Goal: Information Seeking & Learning: Learn about a topic

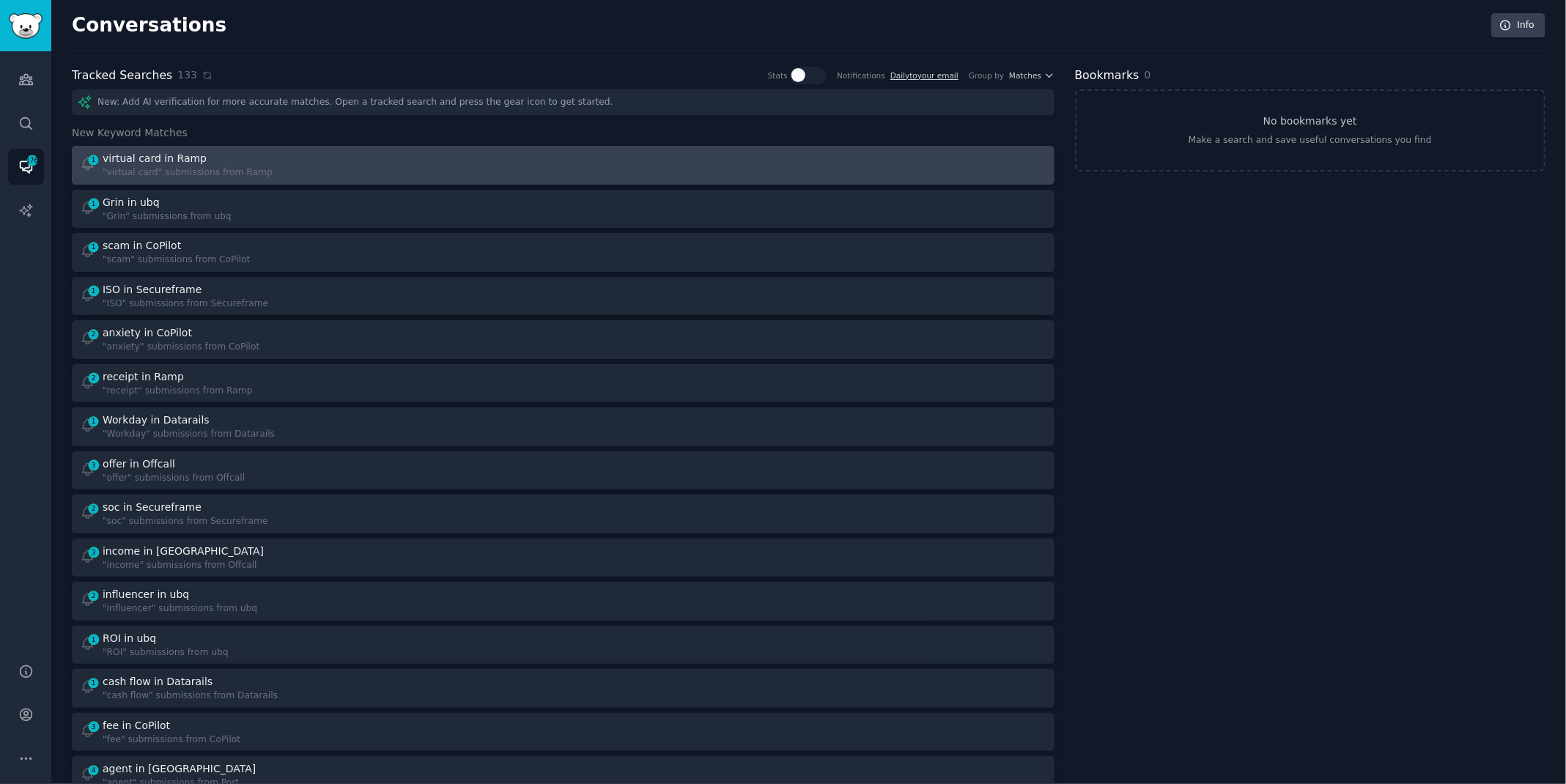
click at [351, 180] on link "1 virtual card in Ramp "virtual card" submissions from Ramp" at bounding box center [563, 165] width 982 height 39
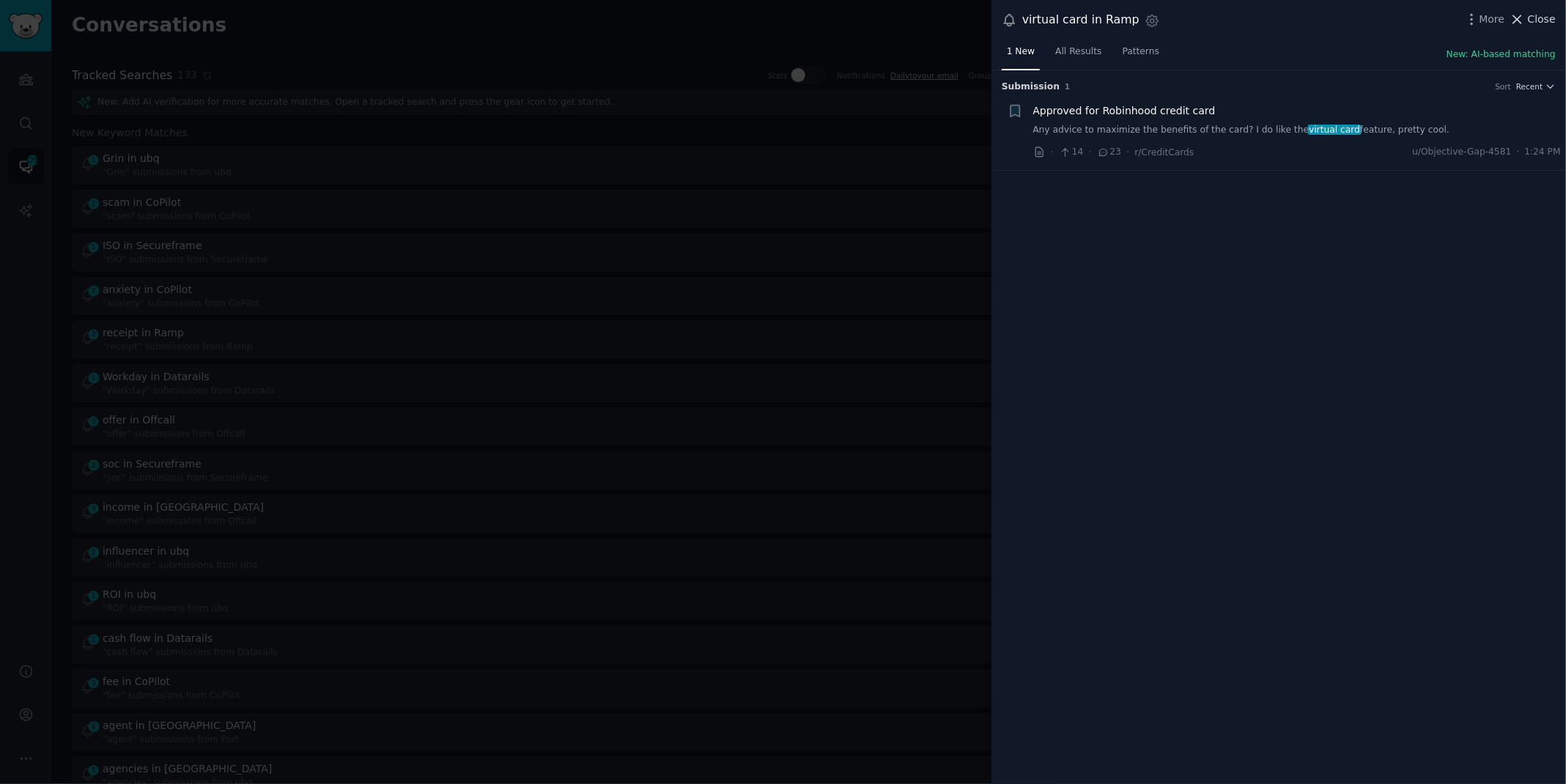
click at [1522, 16] on icon at bounding box center [1517, 20] width 15 height 15
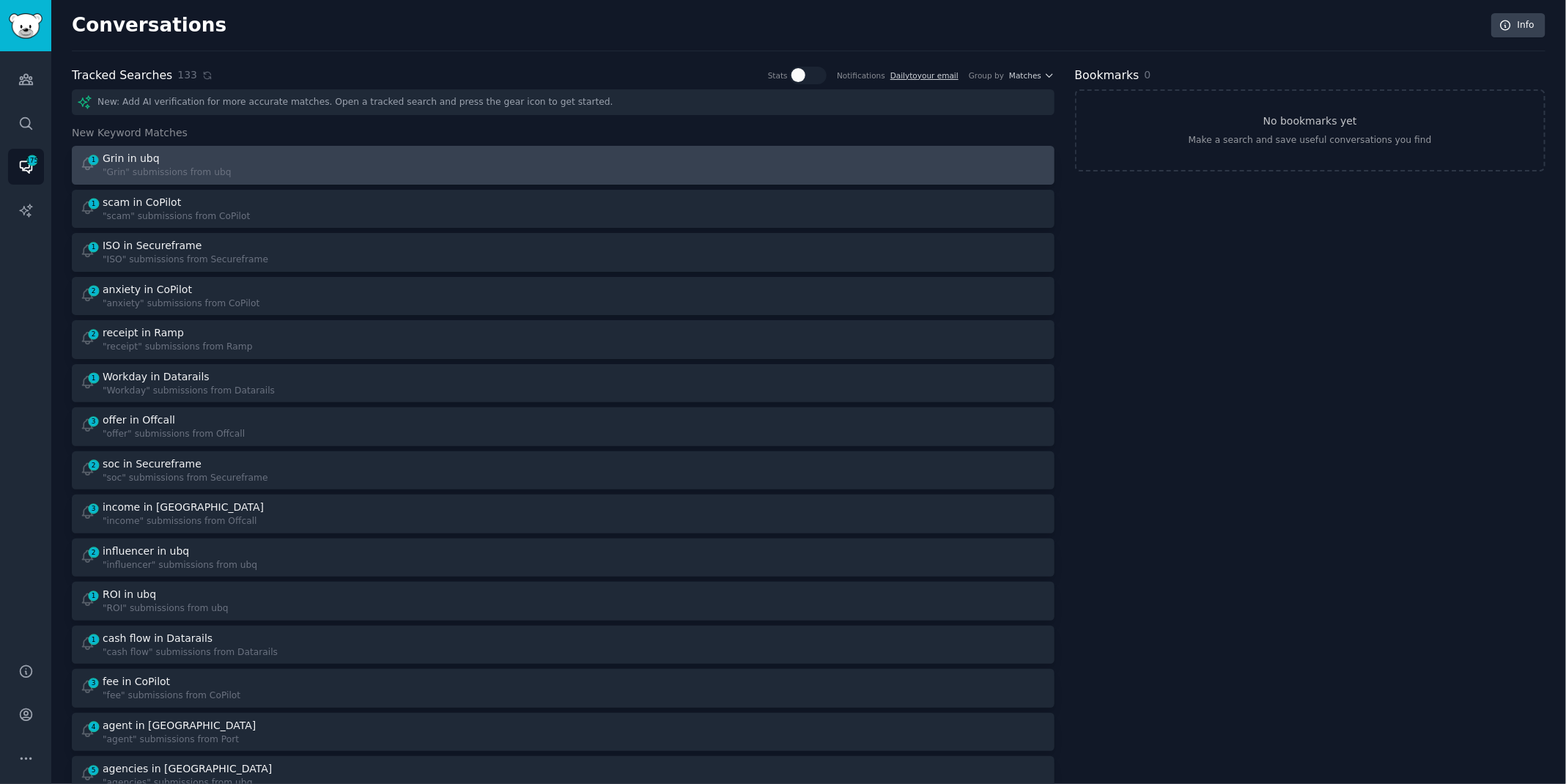
click at [460, 166] on div "1 Grin in ubq "Grin" submissions from ubq" at bounding box center [316, 165] width 473 height 28
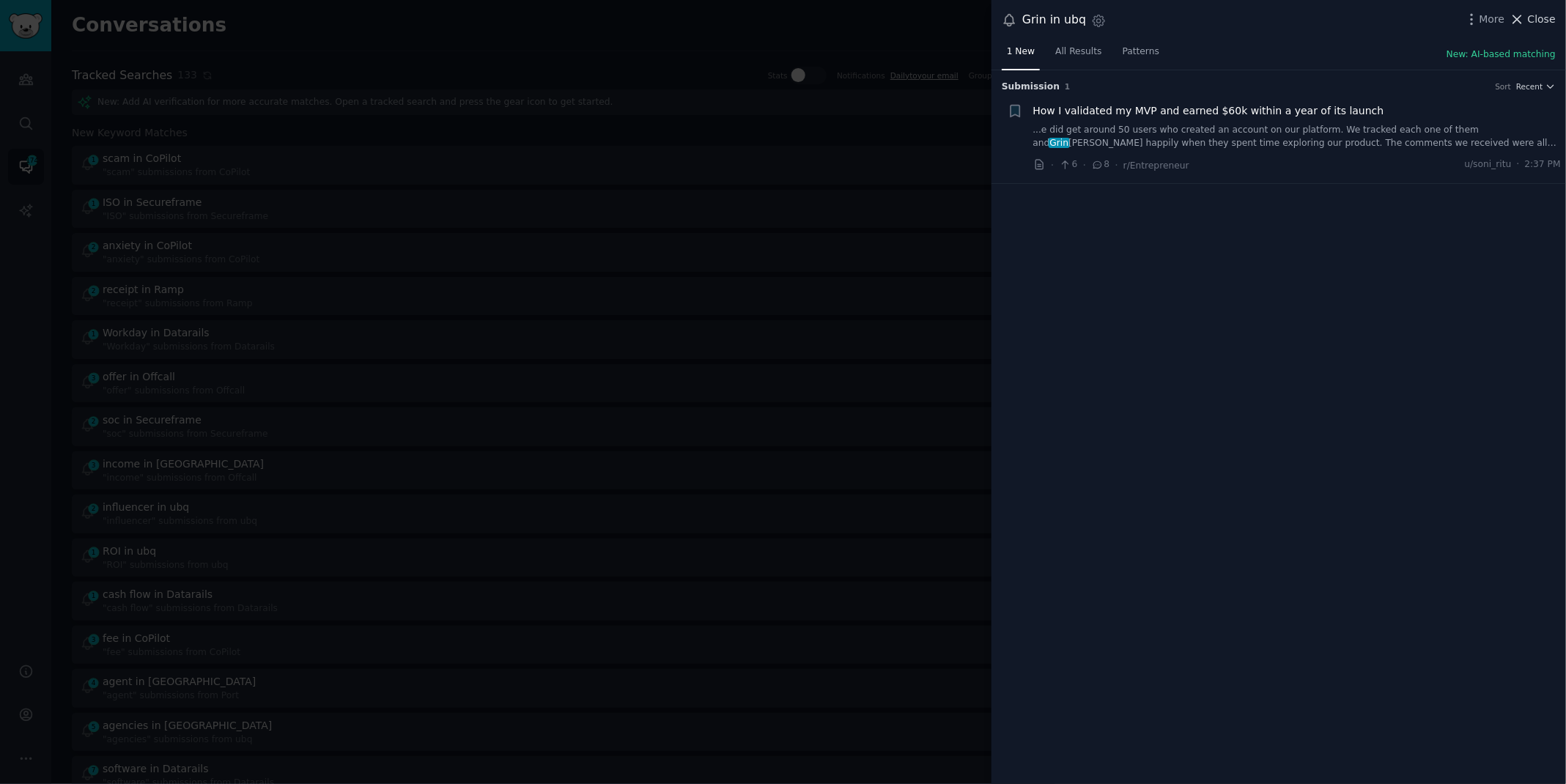
click at [1547, 18] on span "Close" at bounding box center [1541, 20] width 27 height 15
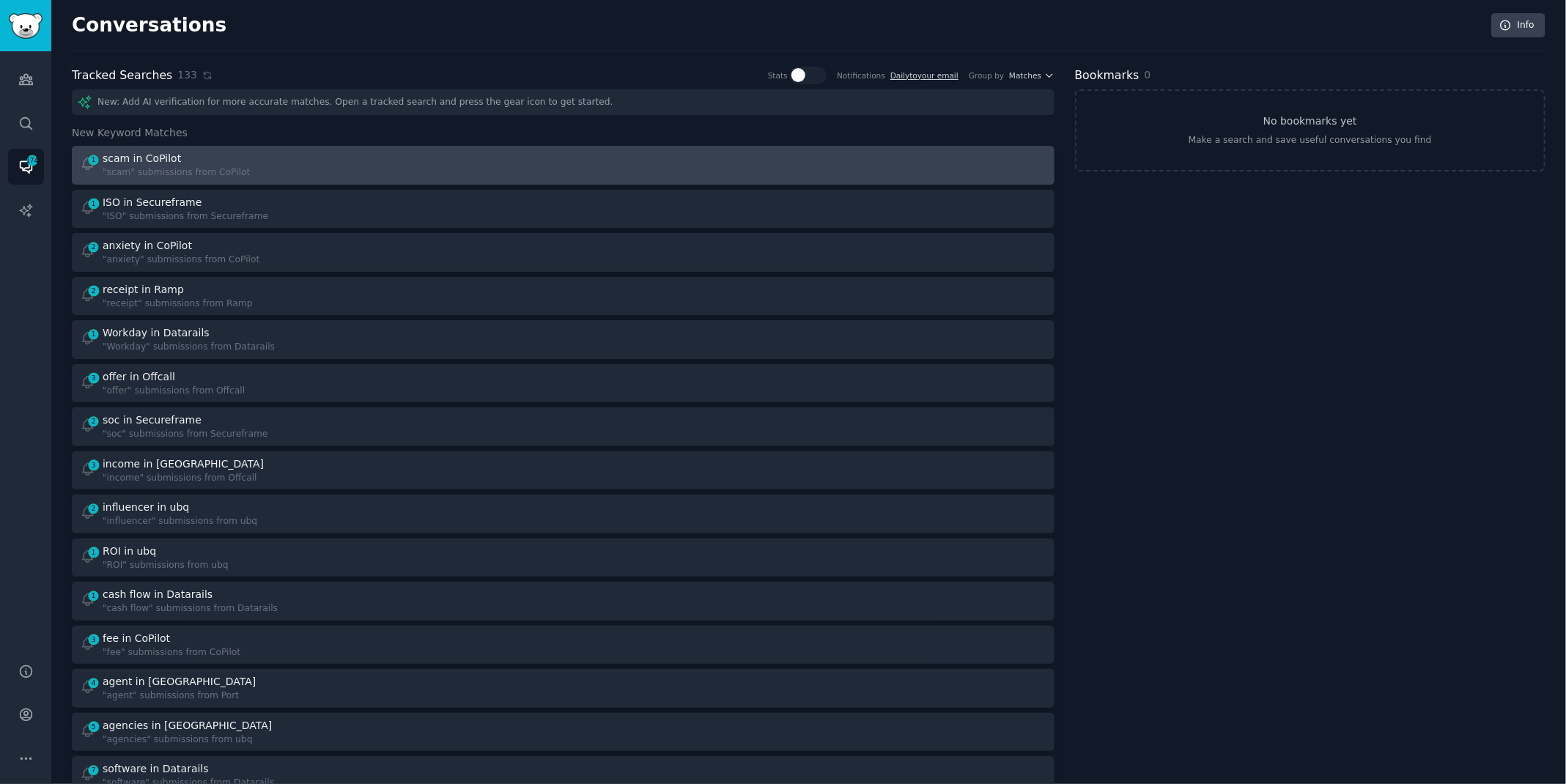
click at [462, 156] on div "1 scam in CoPilot "scam" submissions from CoPilot" at bounding box center [316, 165] width 473 height 28
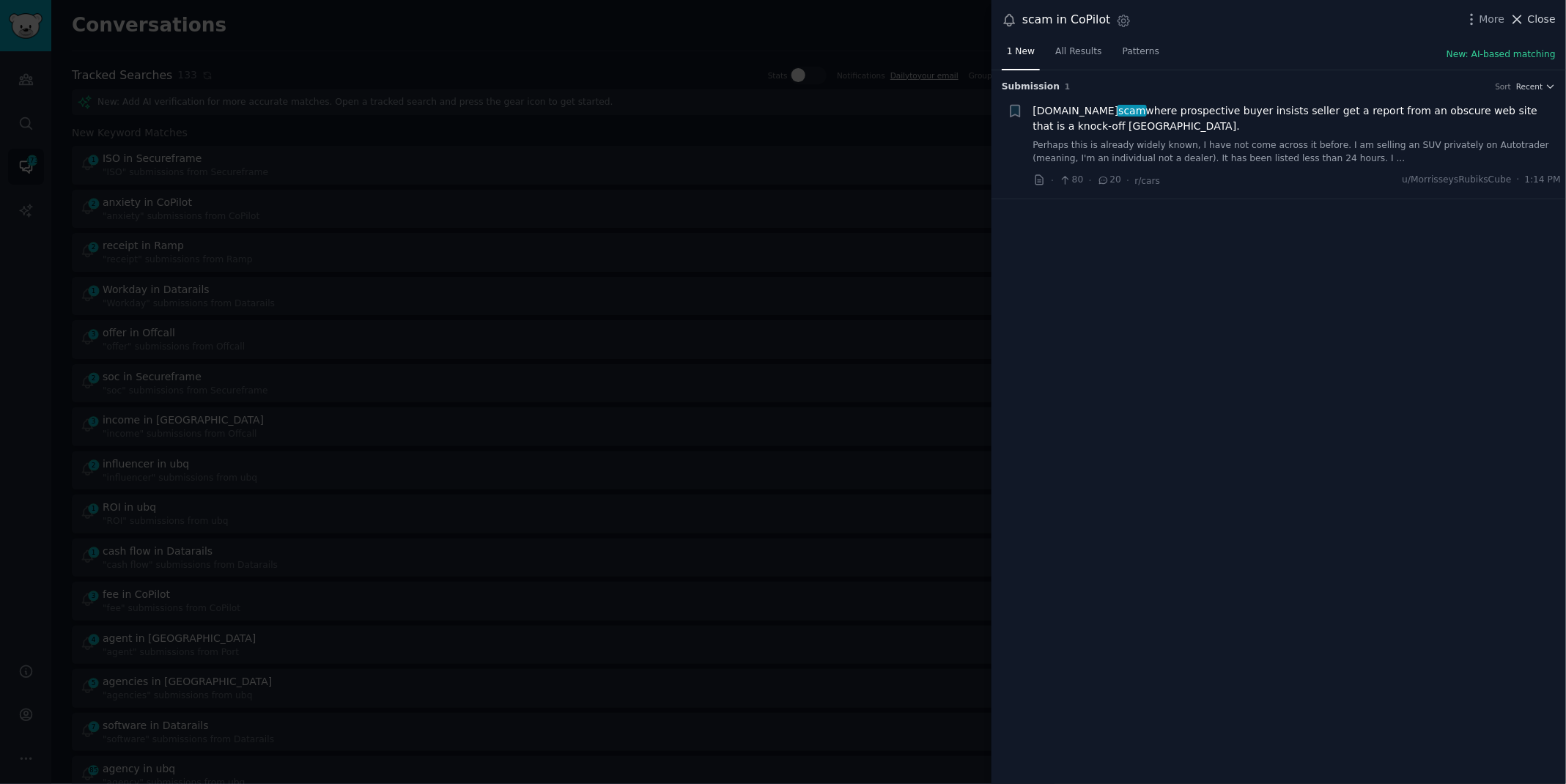
click at [1527, 17] on button "Close" at bounding box center [1533, 20] width 46 height 15
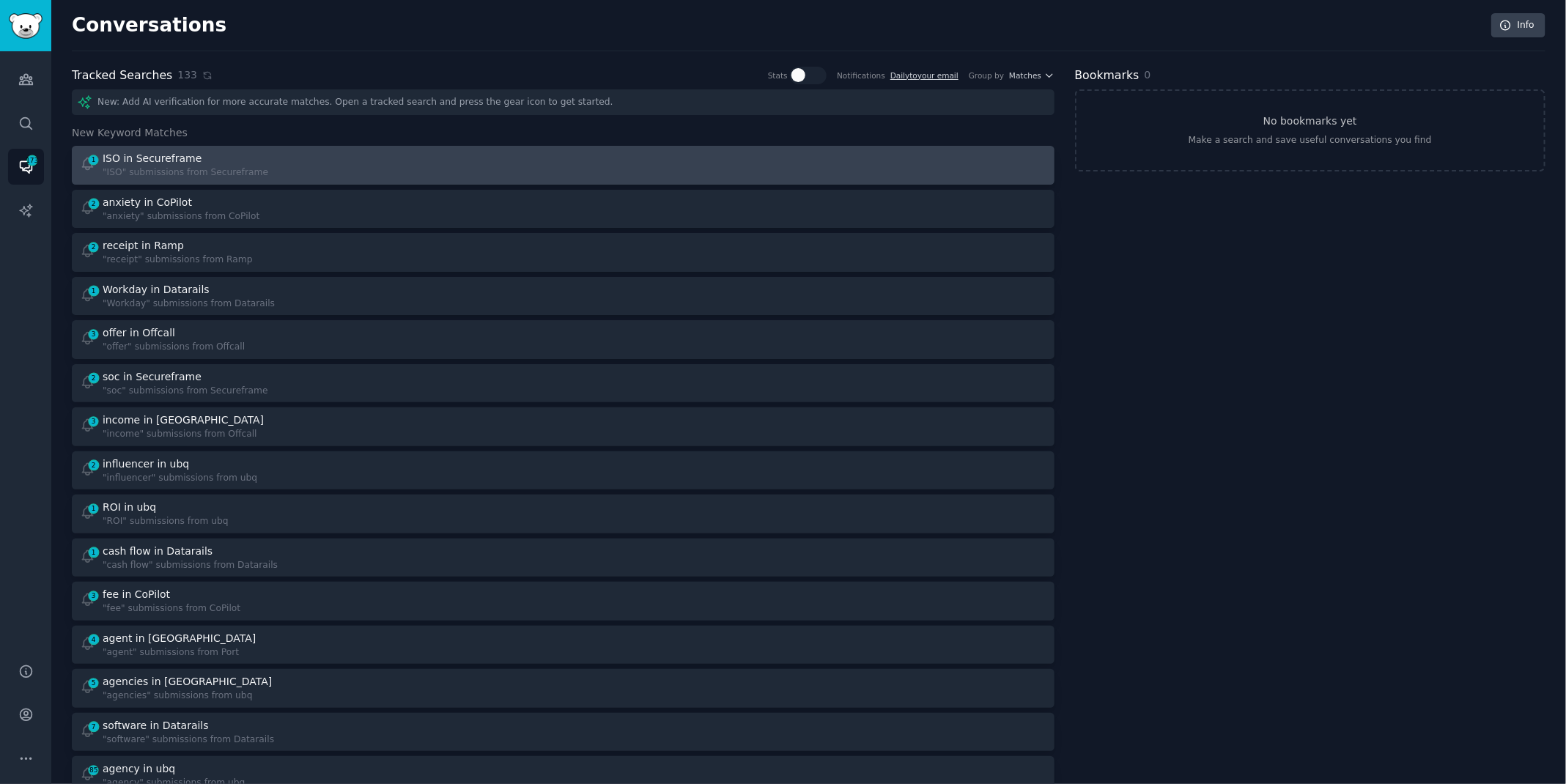
click at [296, 169] on div "1 ISO in Secureframe "ISO" submissions from Secureframe" at bounding box center [316, 165] width 473 height 28
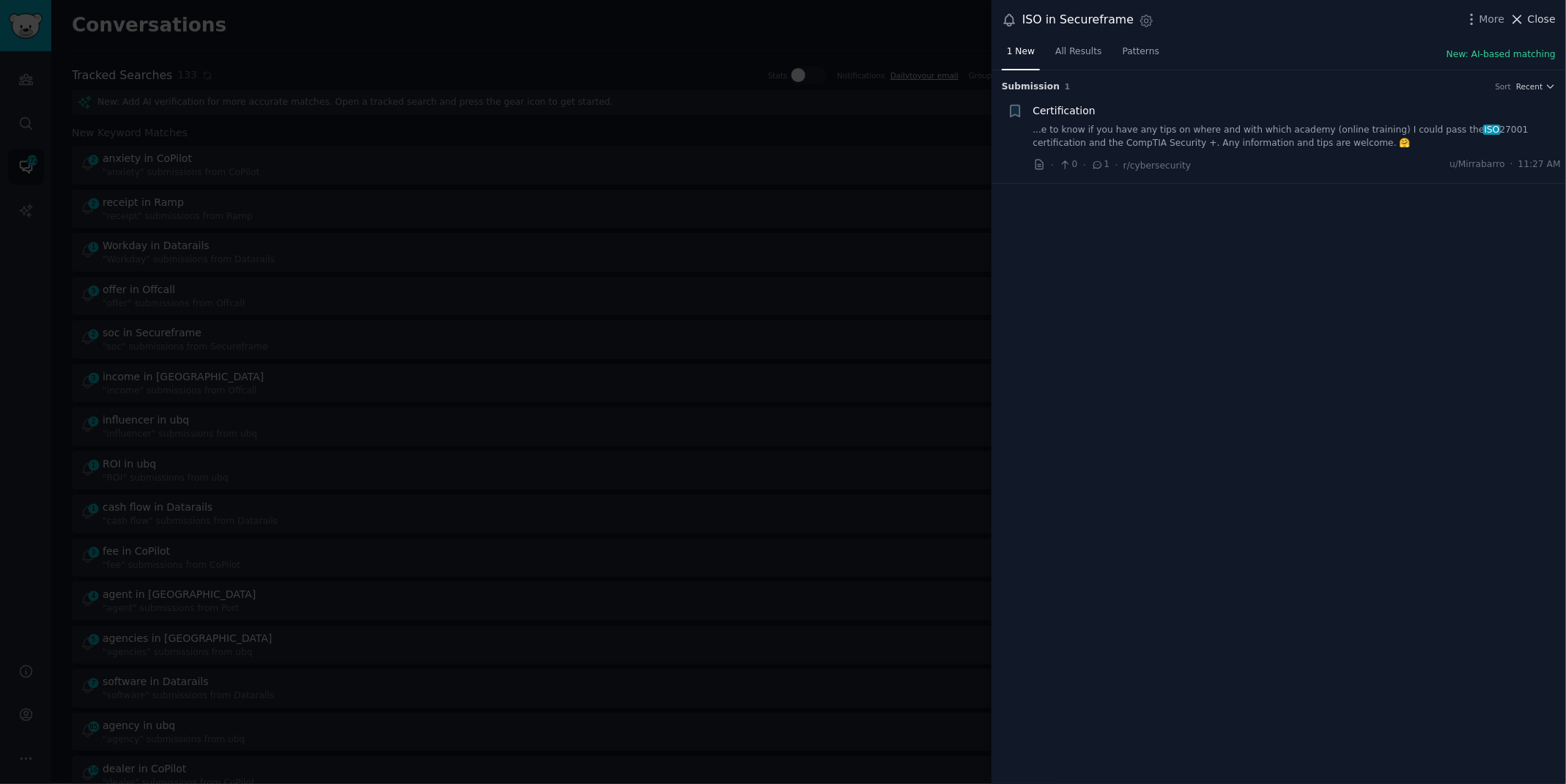
click at [1533, 13] on span "Close" at bounding box center [1541, 20] width 27 height 15
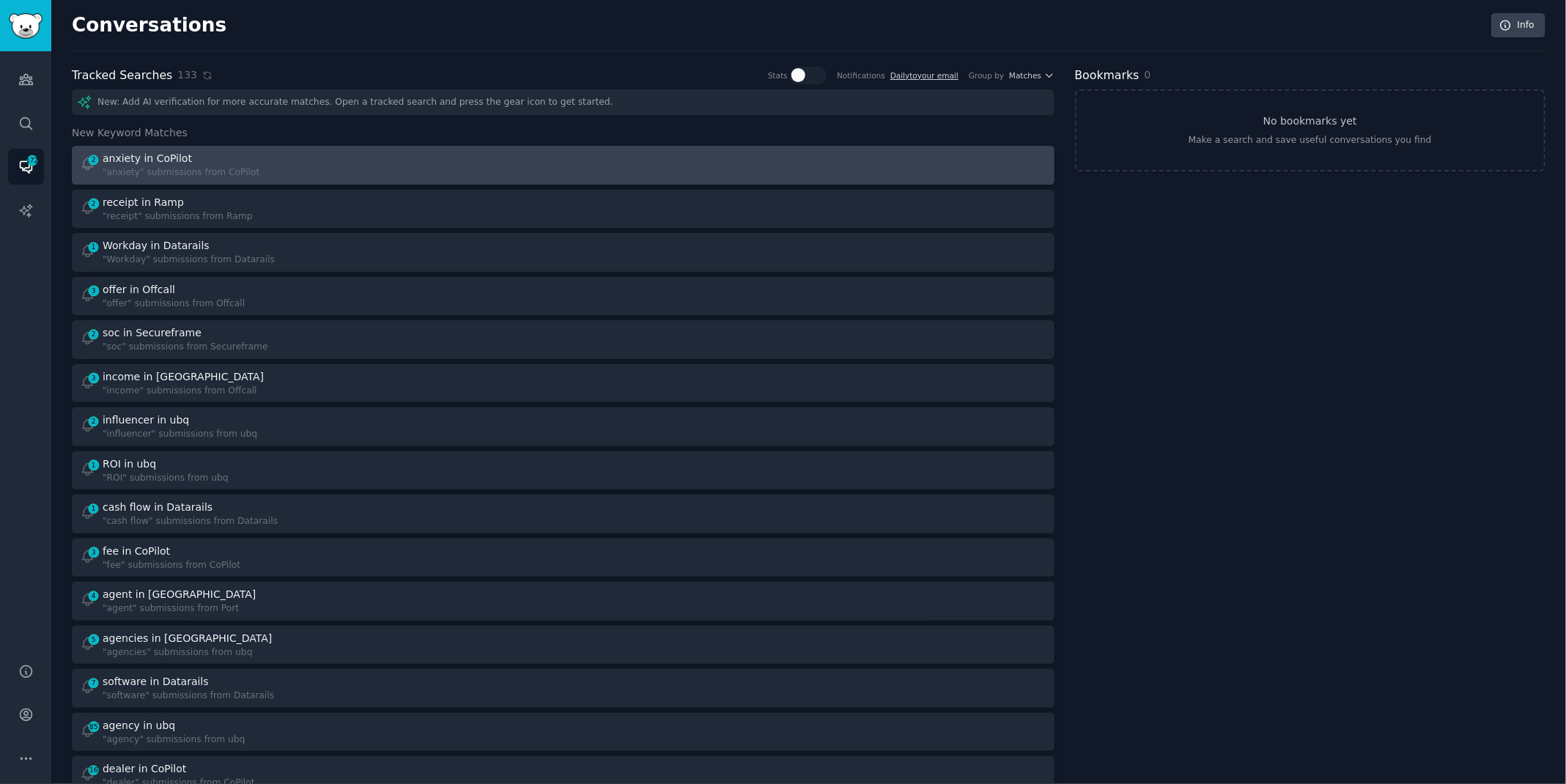
click at [187, 155] on div "anxiety in CoPilot" at bounding box center [181, 159] width 157 height 15
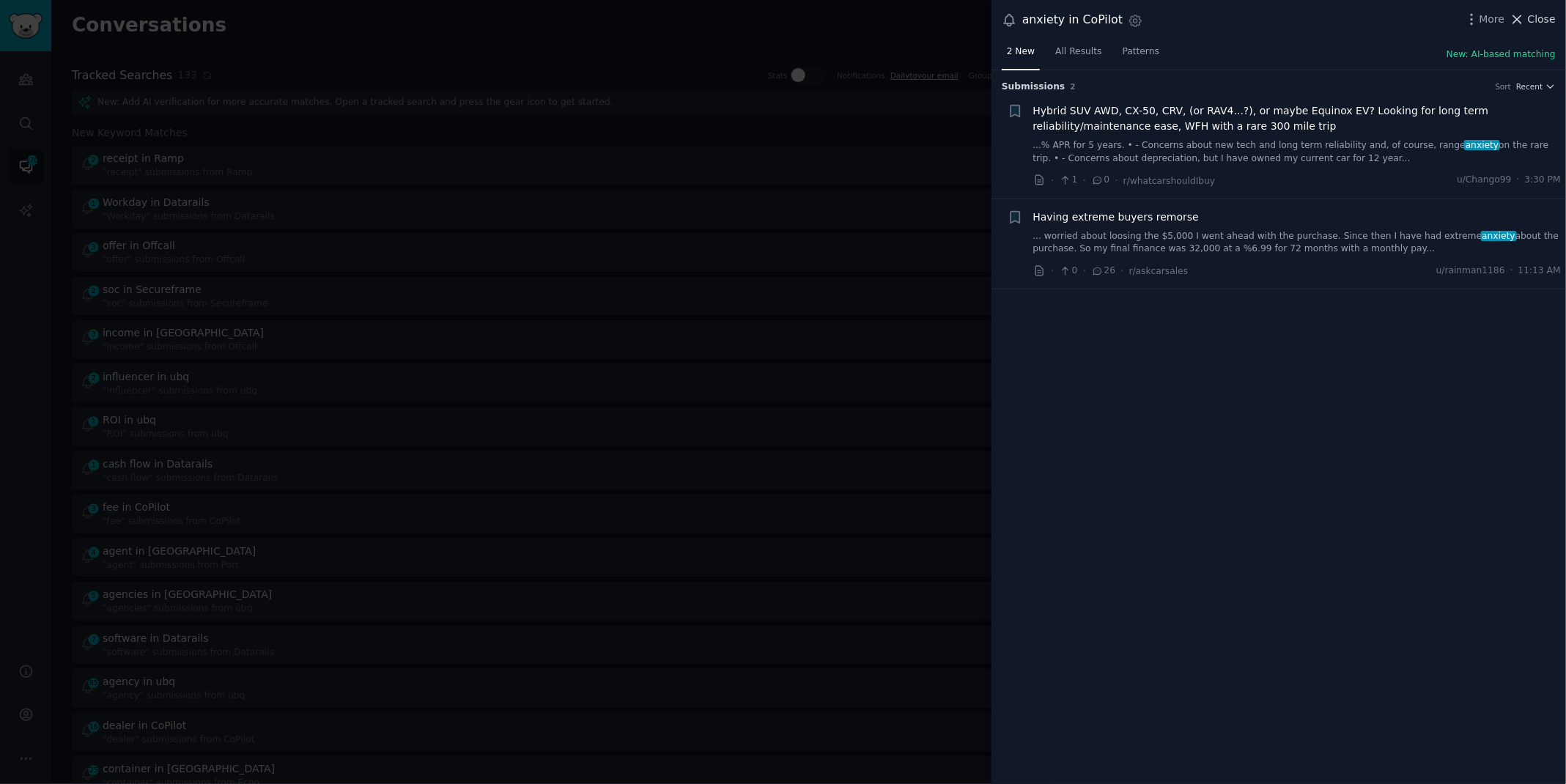
click at [1533, 23] on span "Close" at bounding box center [1541, 20] width 27 height 15
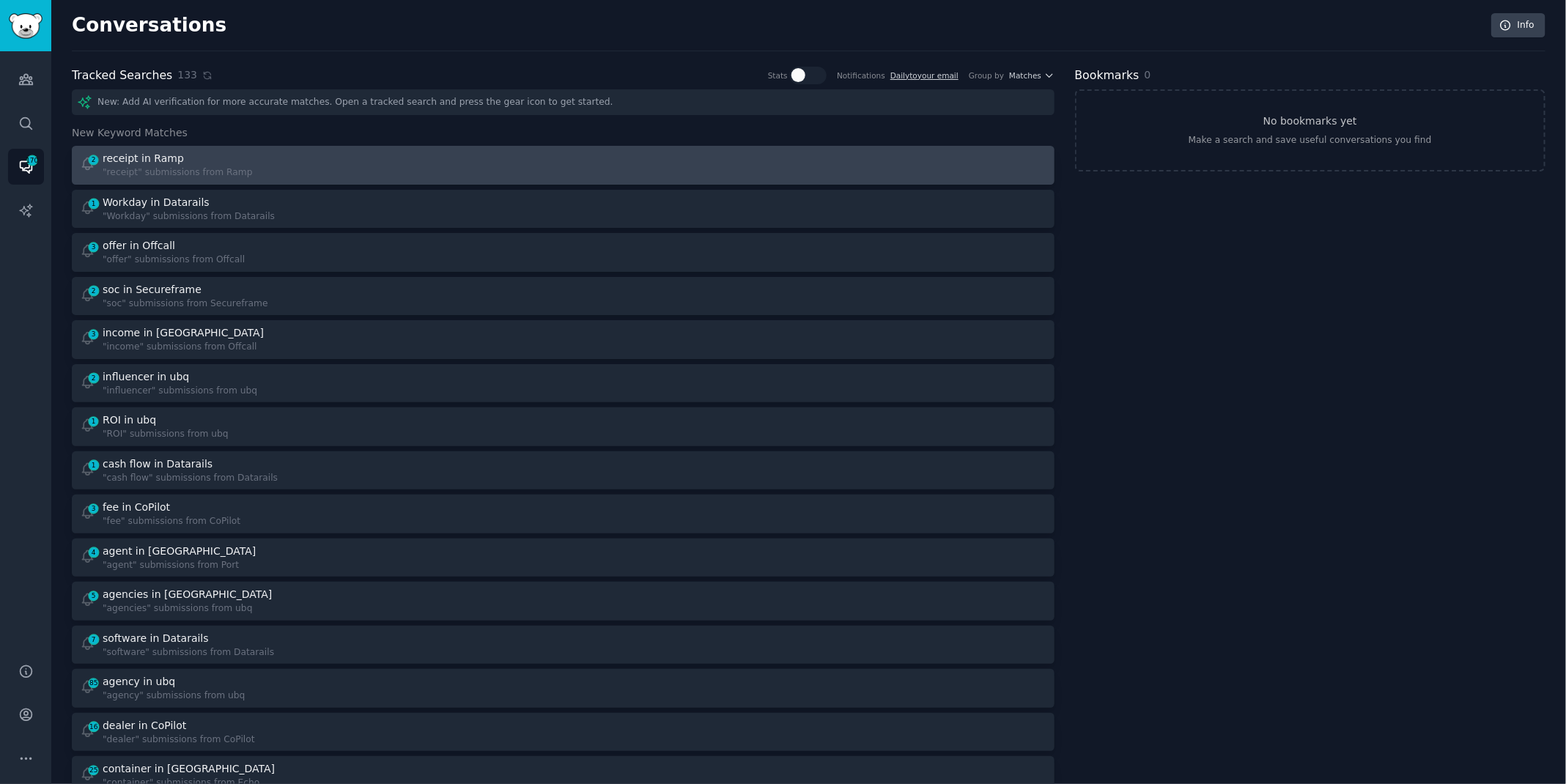
click at [262, 173] on div "2 receipt in Ramp "receipt" submissions from Ramp" at bounding box center [316, 165] width 473 height 28
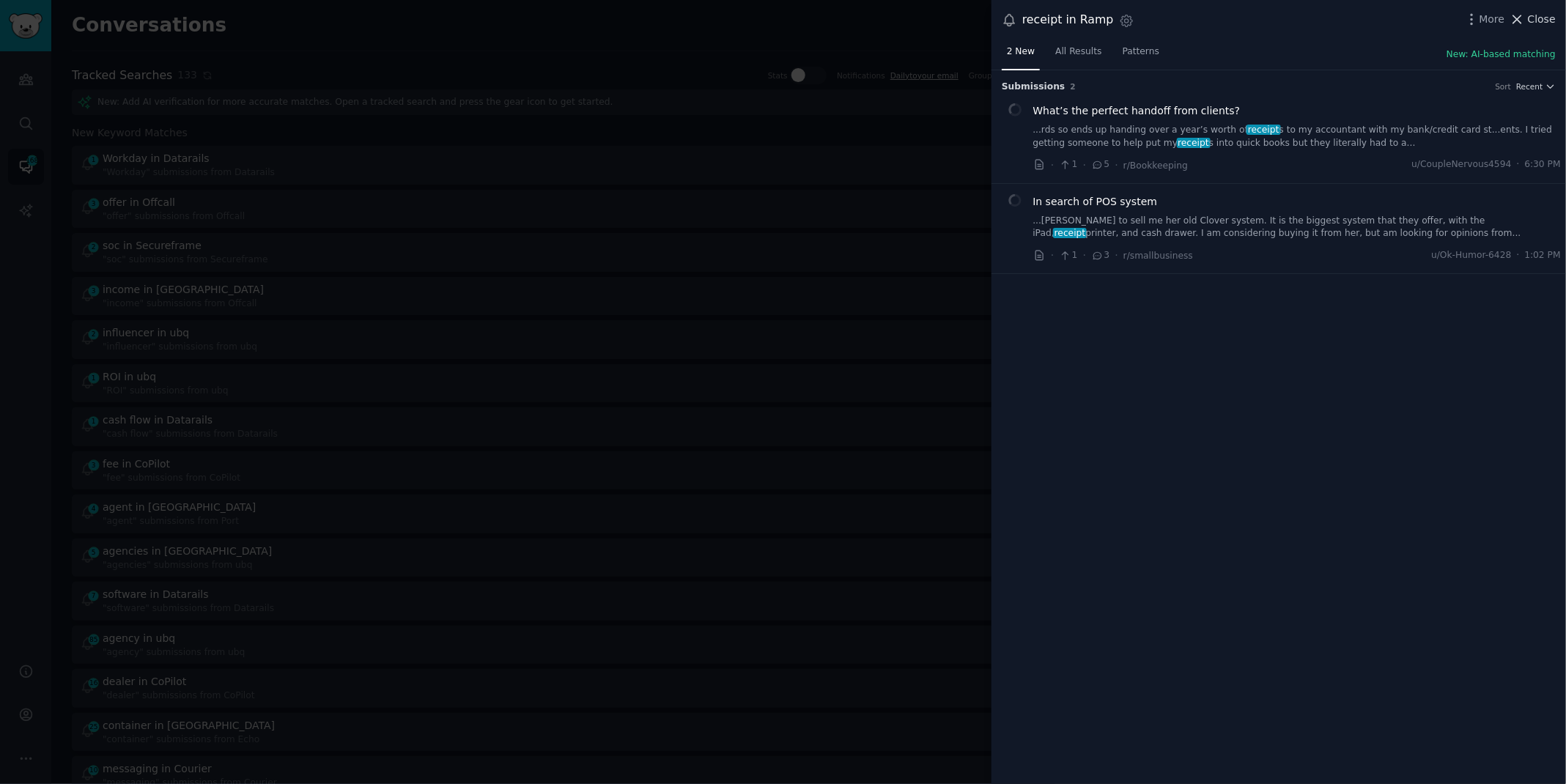
click at [1534, 12] on span "Close" at bounding box center [1541, 20] width 27 height 15
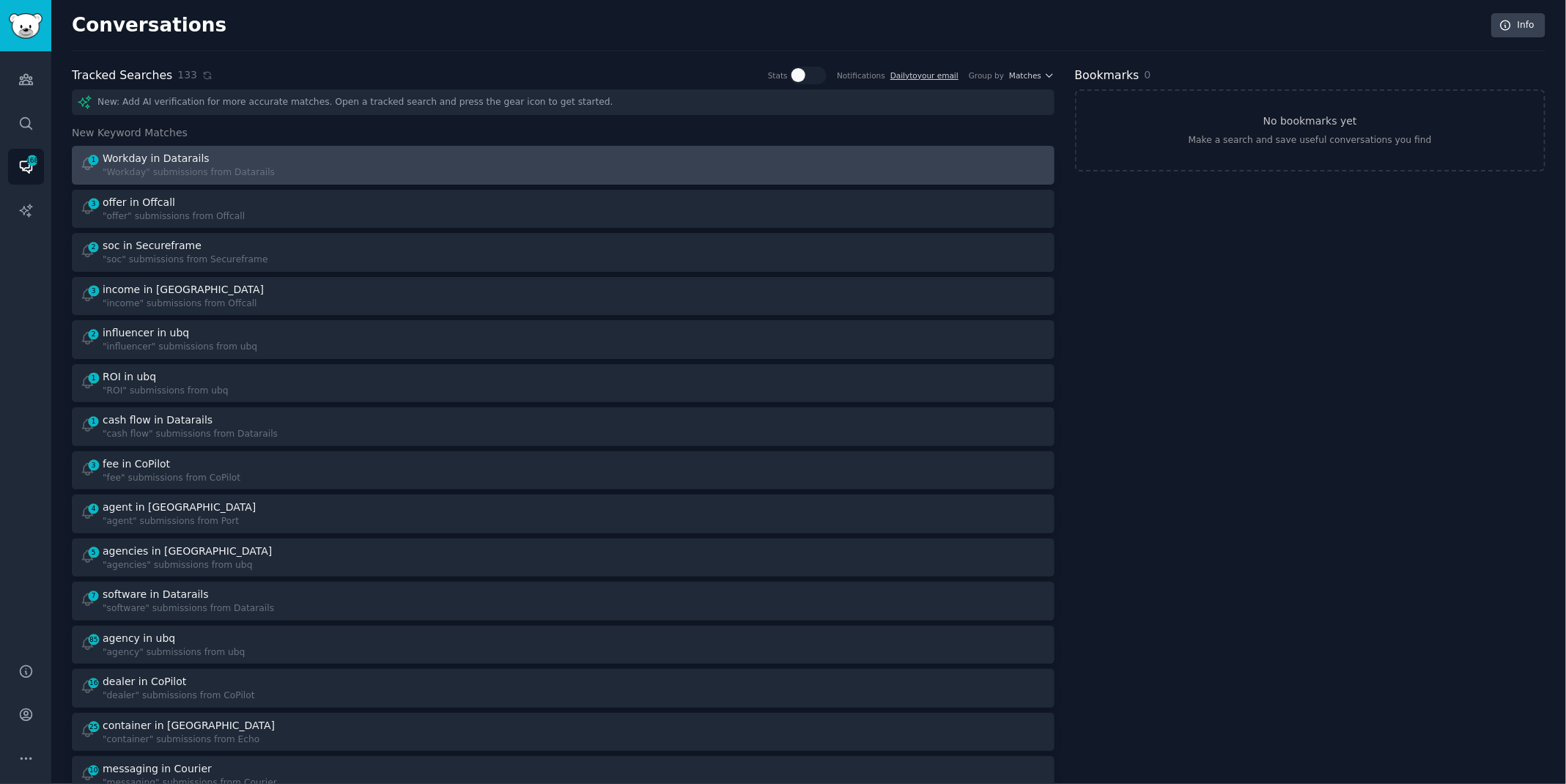
click at [360, 161] on div "1 Workday in Datarails "Workday" submissions from Datarails" at bounding box center [316, 165] width 473 height 28
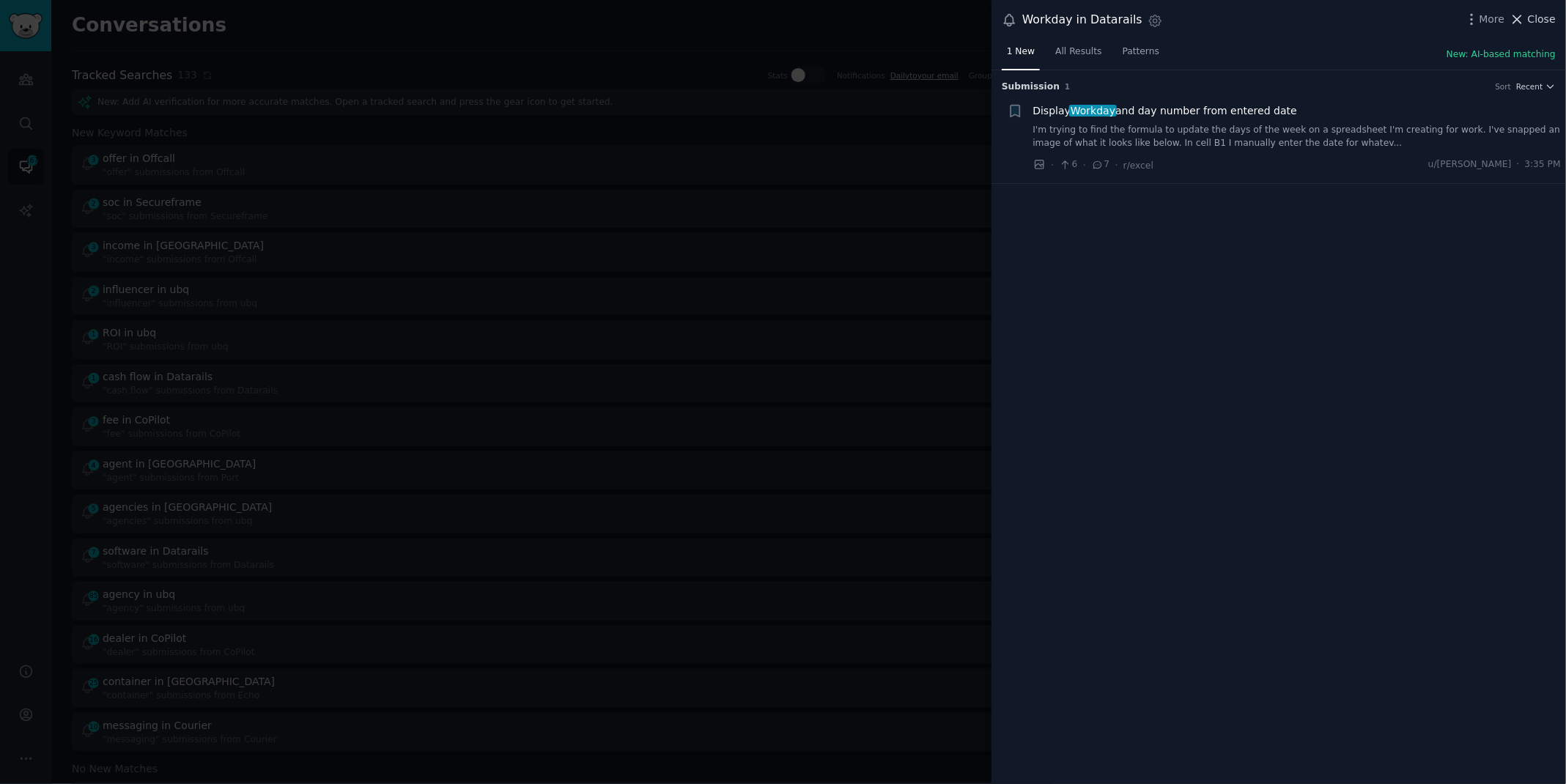
click at [1522, 15] on icon at bounding box center [1517, 19] width 8 height 8
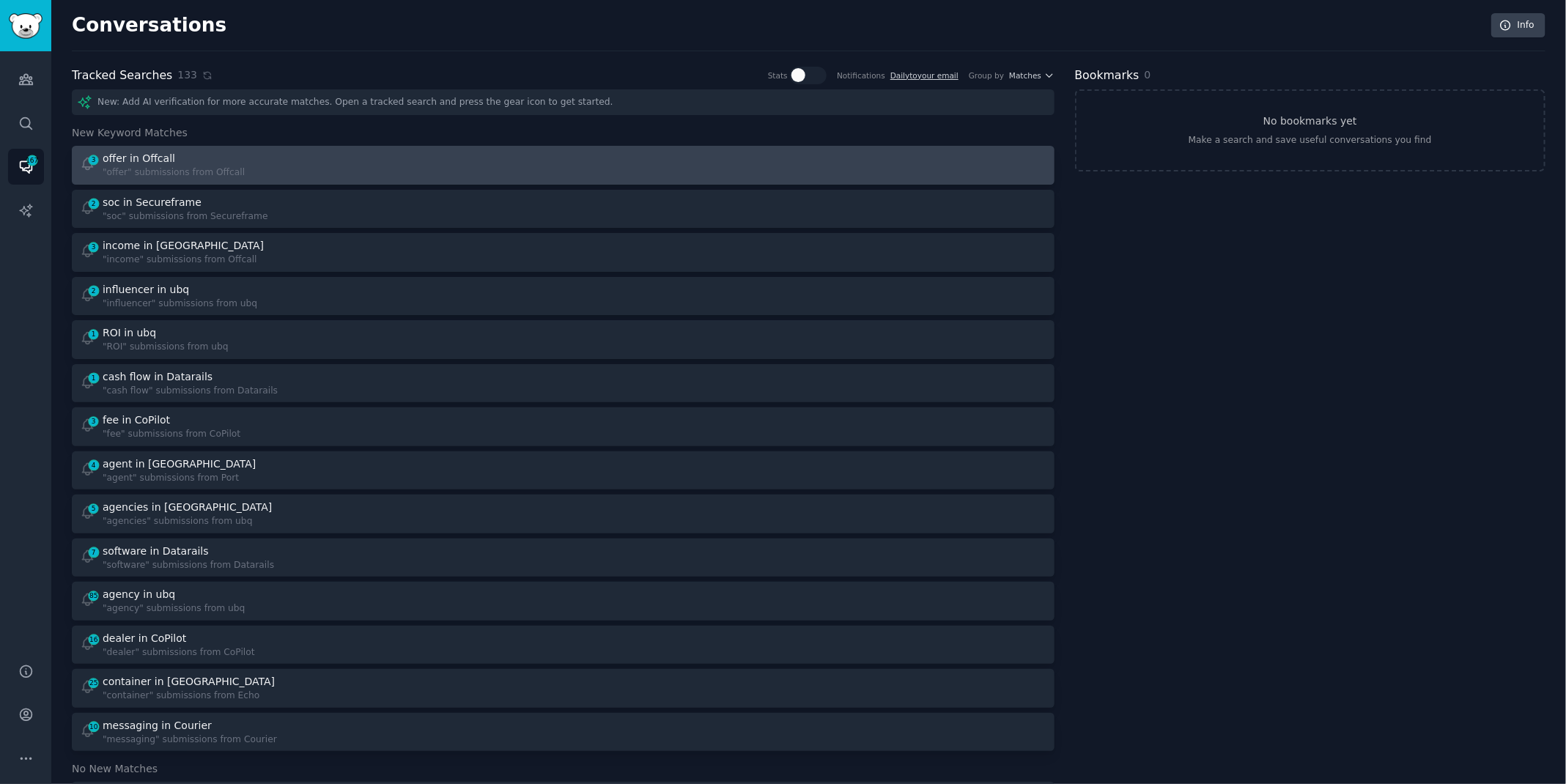
click at [383, 163] on div "3 offer in Offcall "offer" submissions from Offcall" at bounding box center [316, 165] width 473 height 28
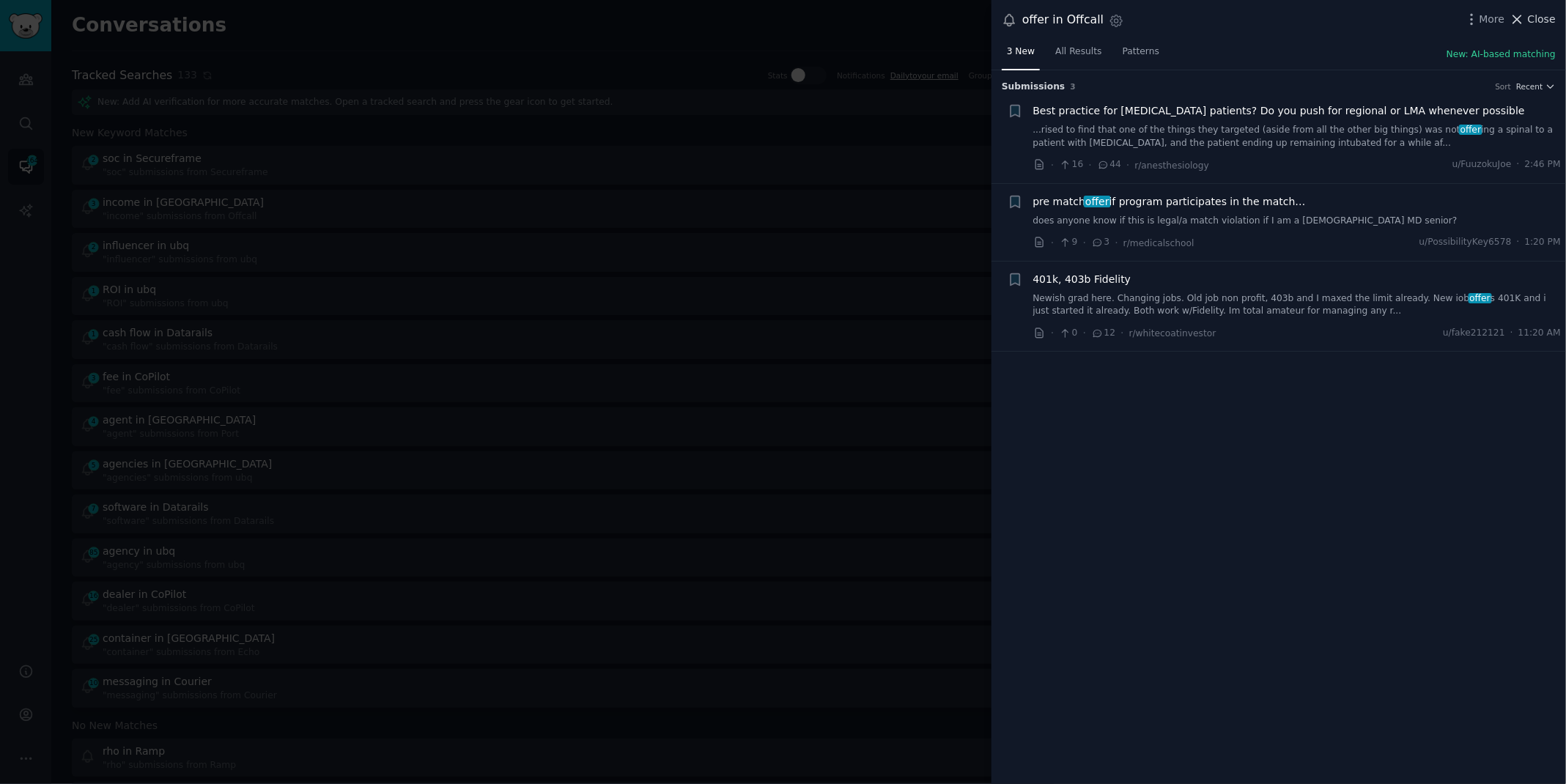
click at [1523, 23] on icon at bounding box center [1517, 20] width 15 height 15
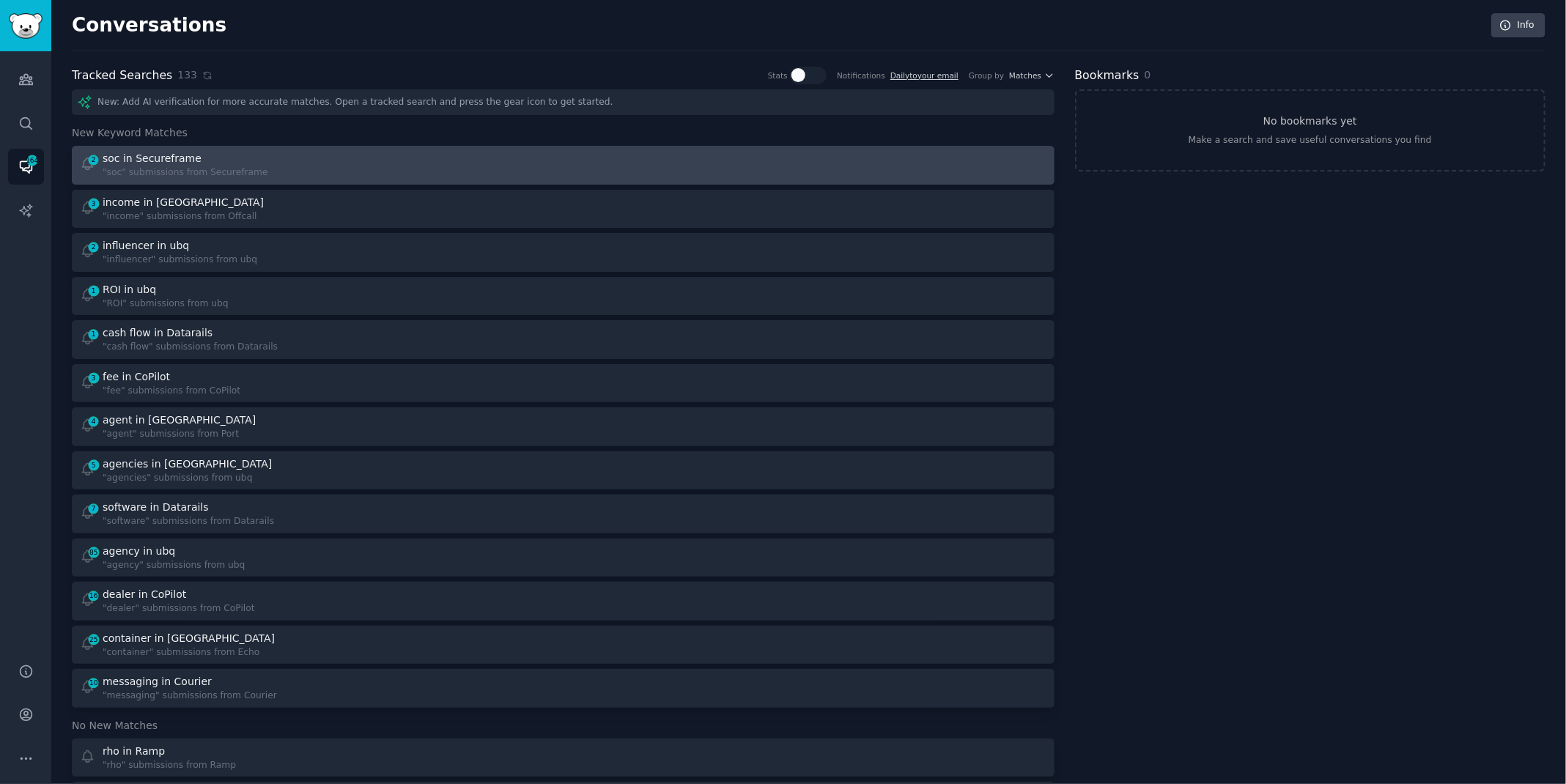
click at [469, 171] on div "2 soc in Secureframe "soc" submissions from Secureframe" at bounding box center [316, 165] width 473 height 28
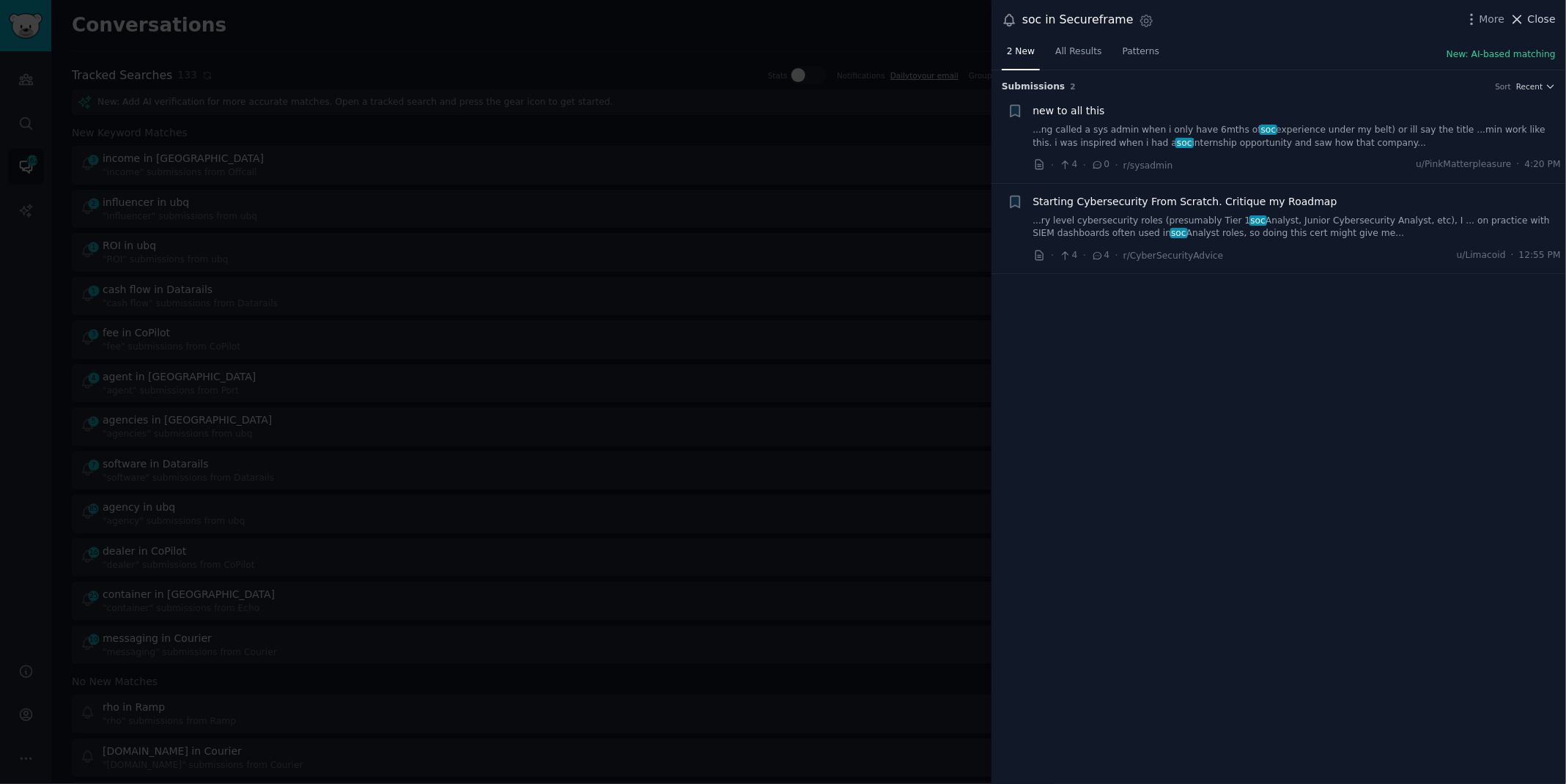
click at [1533, 12] on span "Close" at bounding box center [1541, 20] width 27 height 15
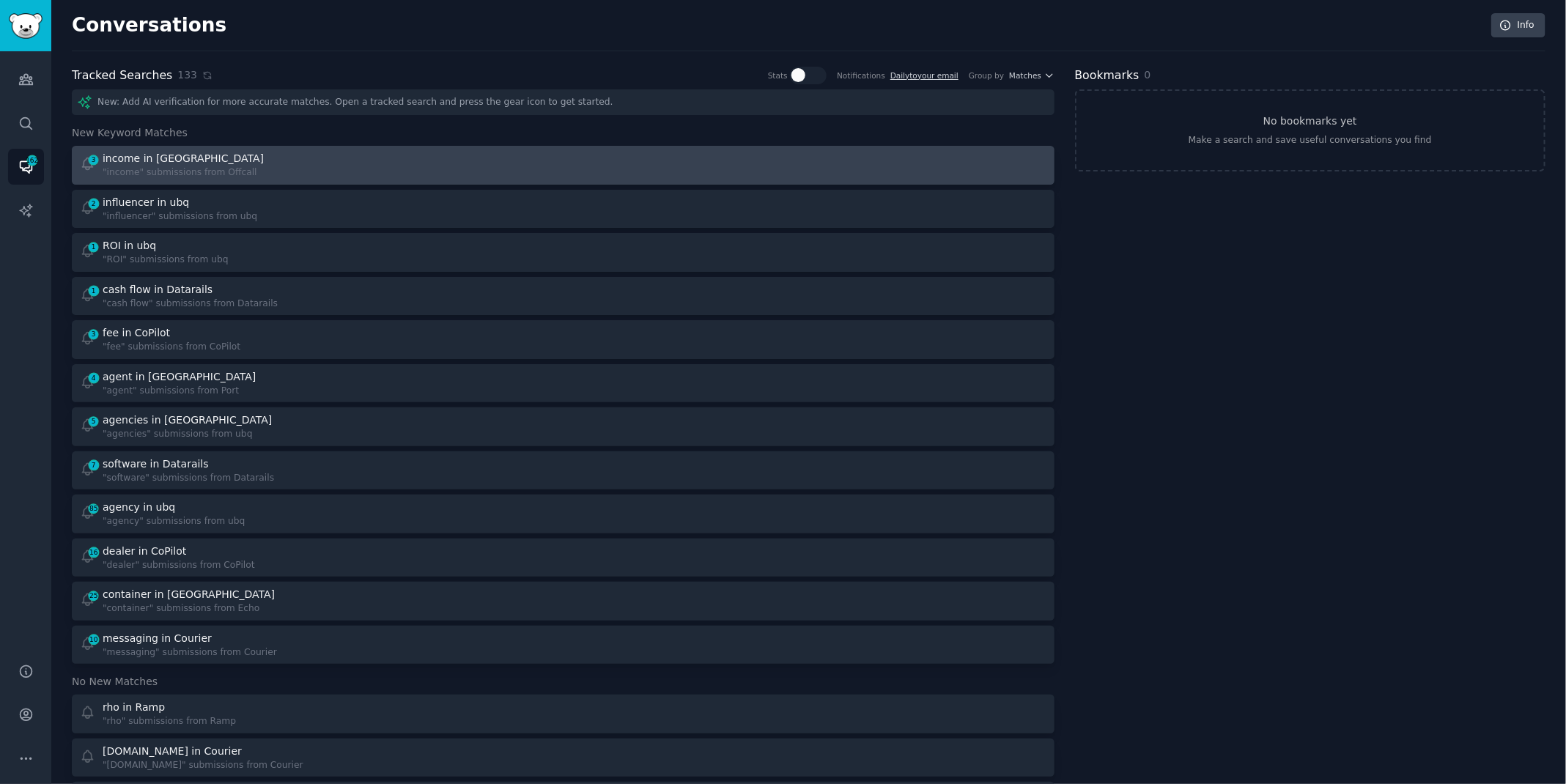
click at [341, 171] on div "3 income in Offcall "income" submissions from Offcall" at bounding box center [316, 165] width 473 height 28
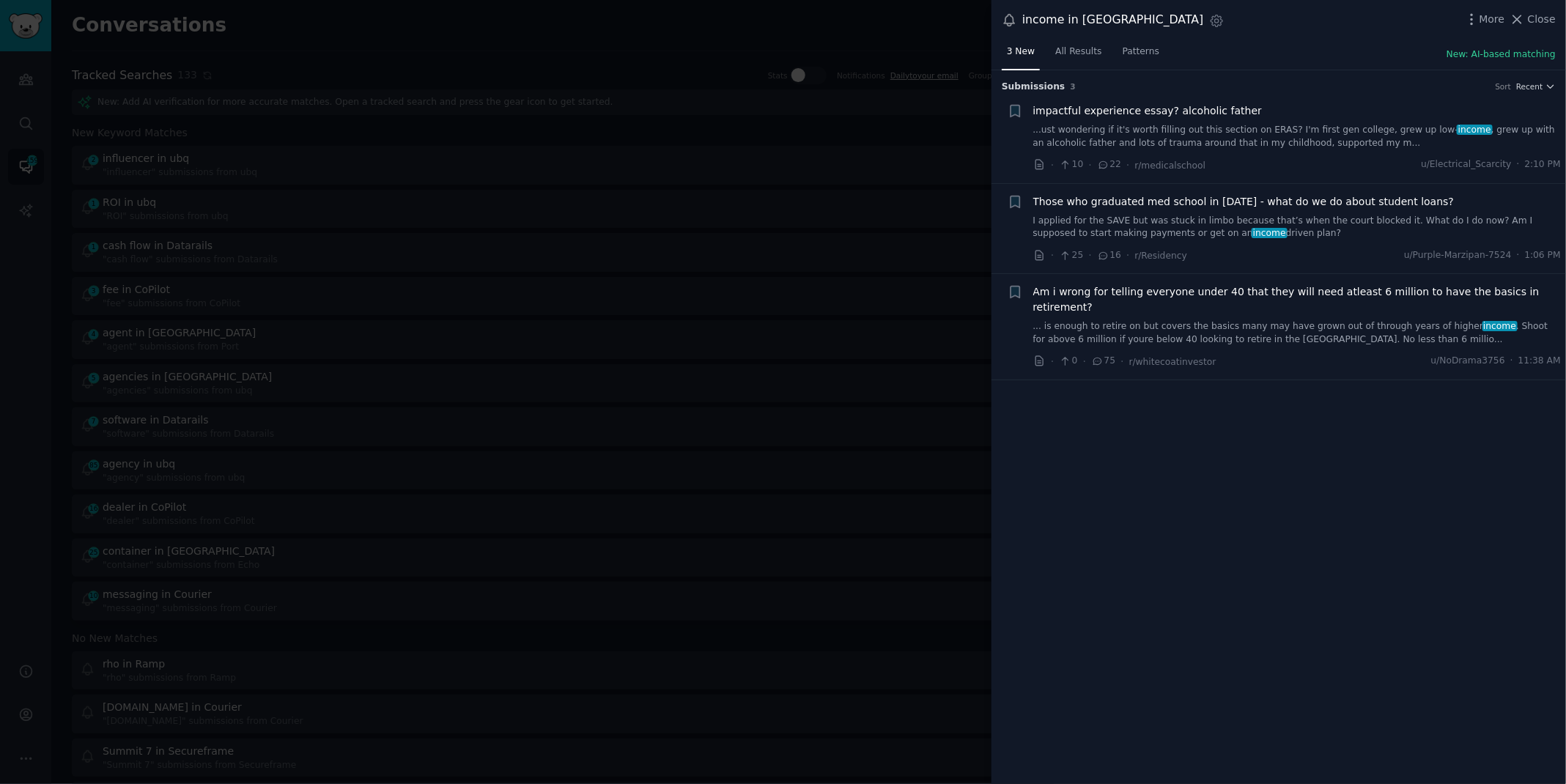
click at [1230, 320] on link "... is enough to retire on but covers the basics many may have grown out of thr…" at bounding box center [1297, 333] width 528 height 26
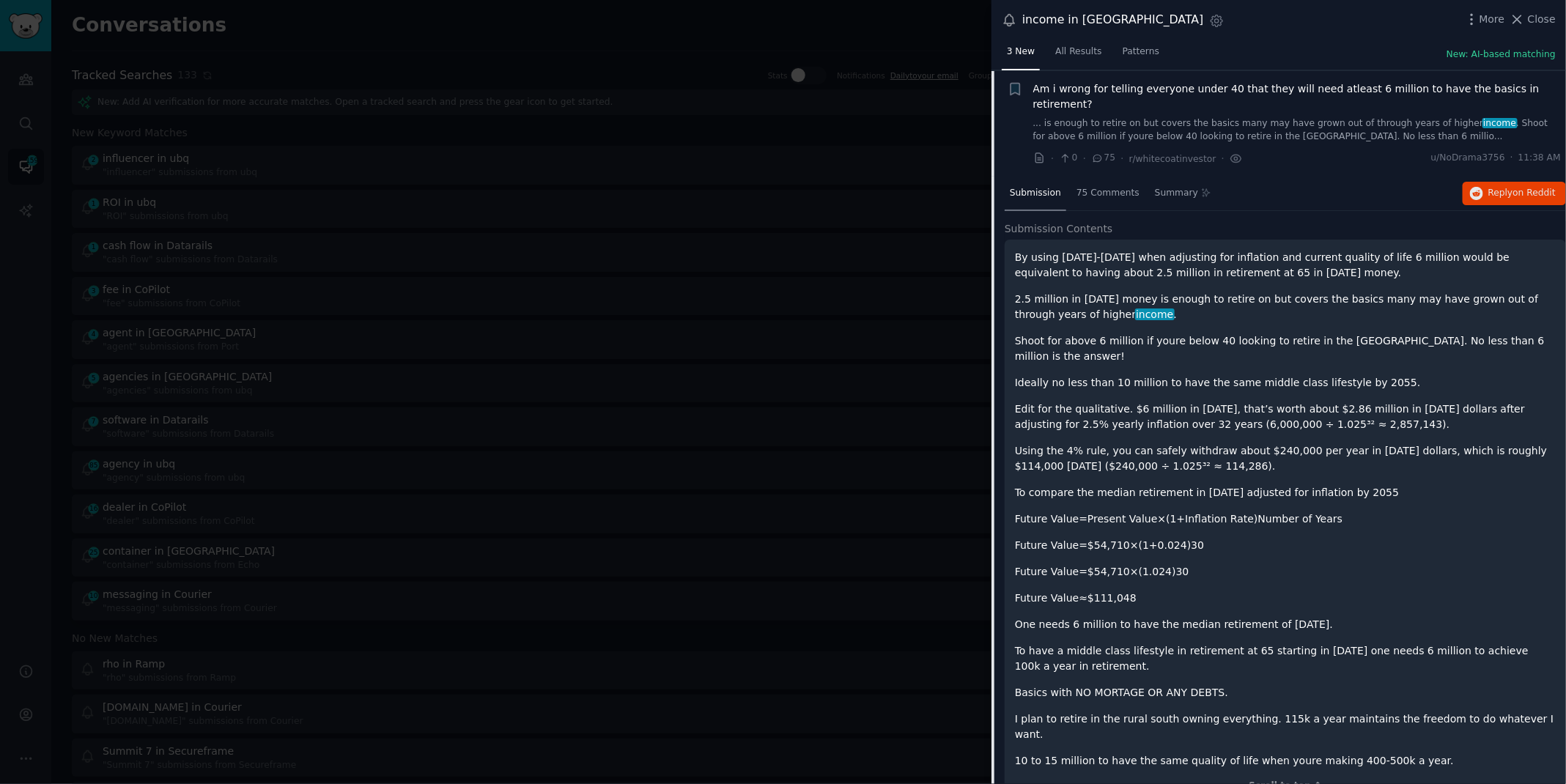
scroll to position [204, 0]
click at [1470, 186] on icon "button" at bounding box center [1476, 192] width 13 height 13
click at [721, 24] on div at bounding box center [783, 392] width 1566 height 784
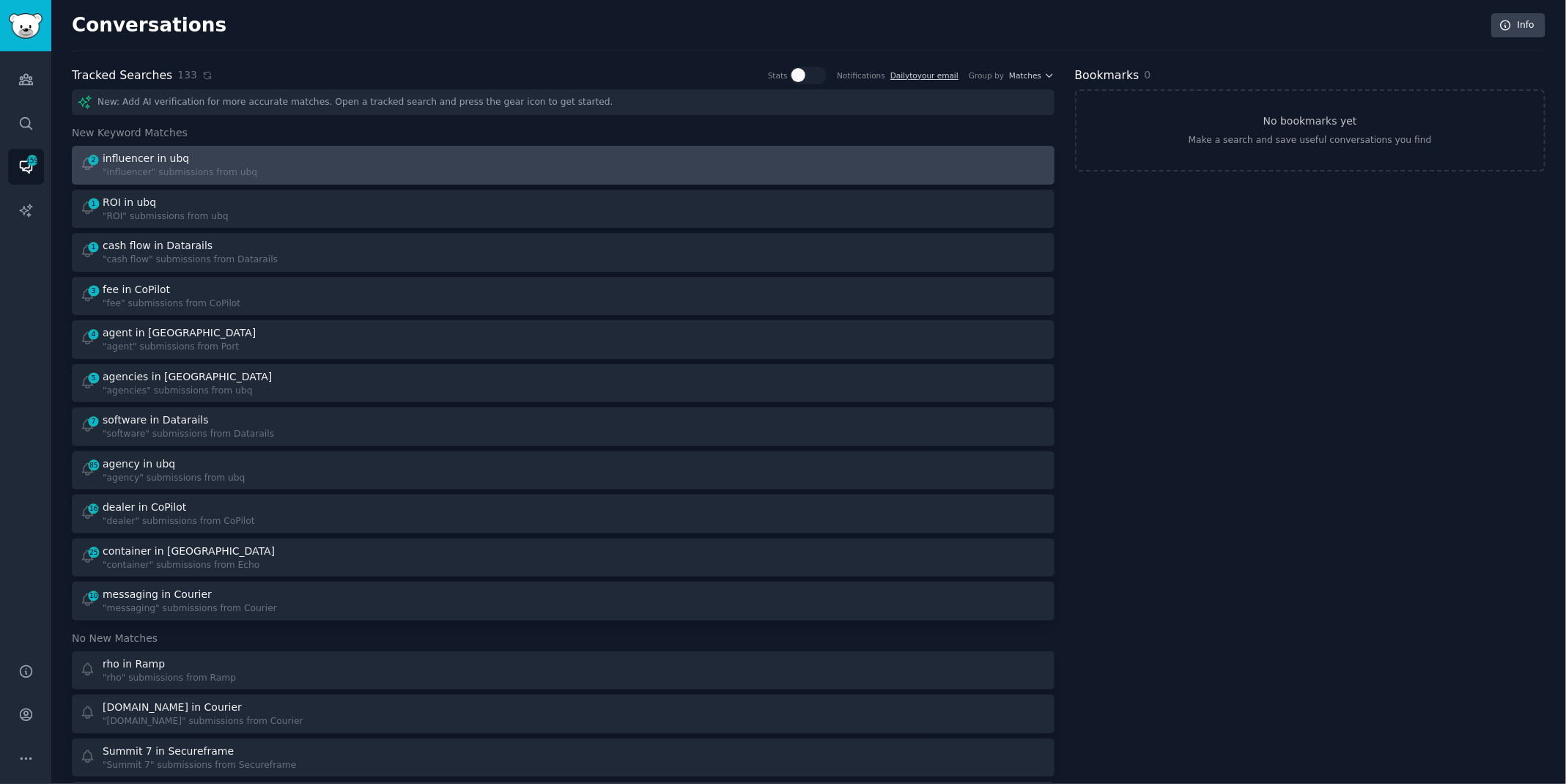
click at [343, 157] on div "2 influencer in ubq "influencer" submissions from ubq" at bounding box center [316, 165] width 473 height 28
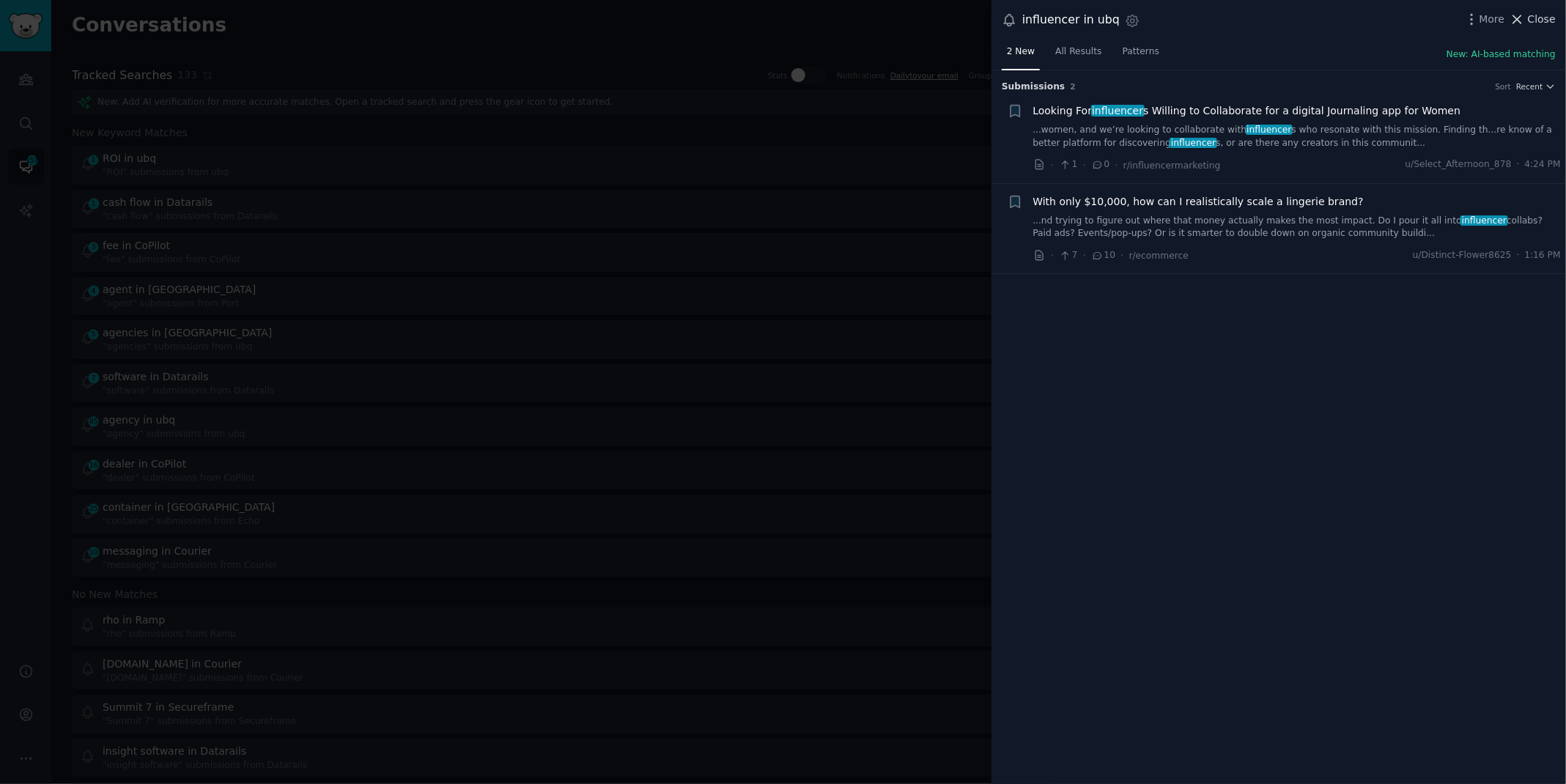
click at [1524, 21] on icon at bounding box center [1517, 20] width 15 height 15
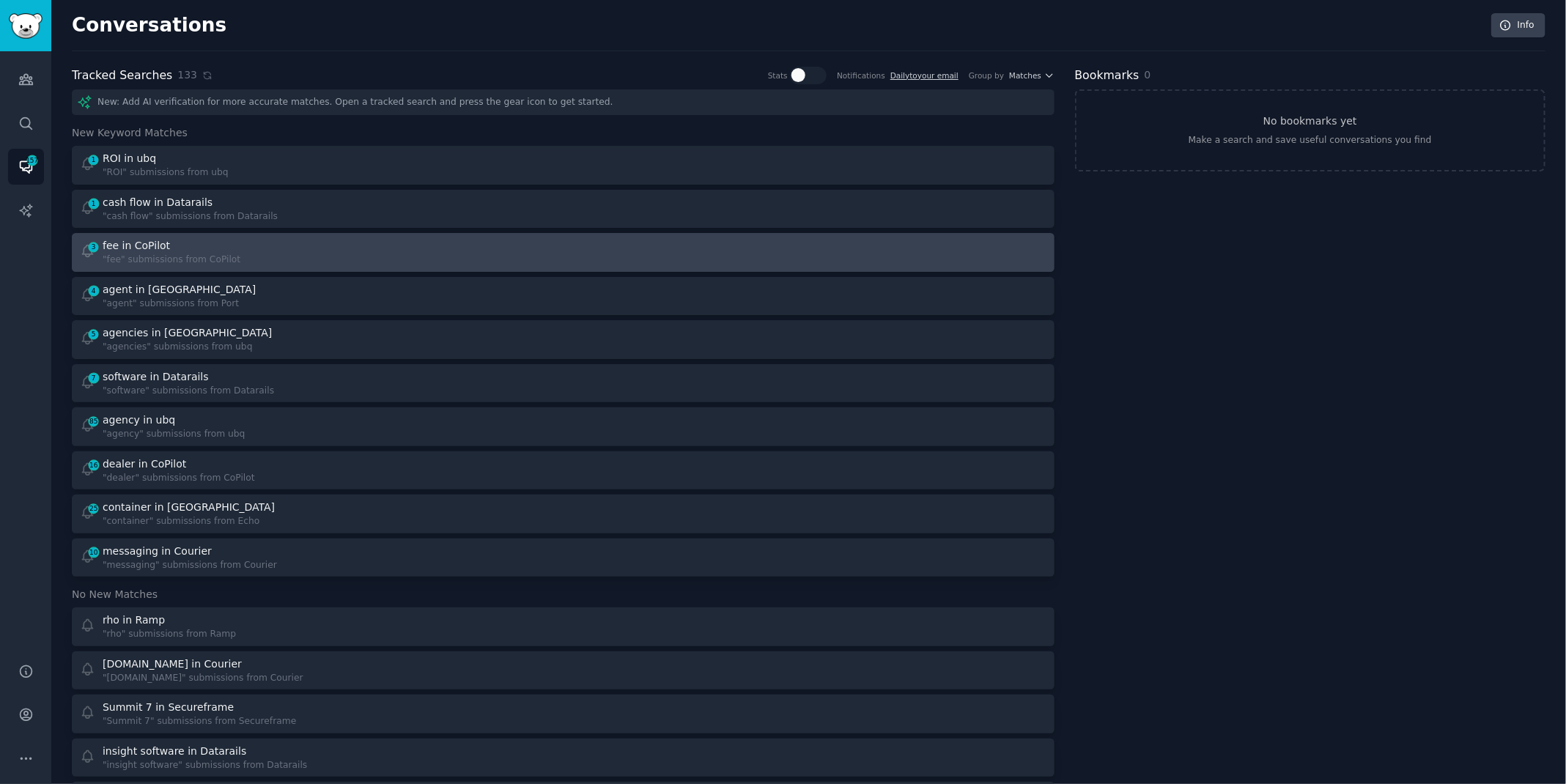
click at [499, 264] on div "3 fee in CoPilot "fee" submissions from CoPilot" at bounding box center [316, 252] width 473 height 28
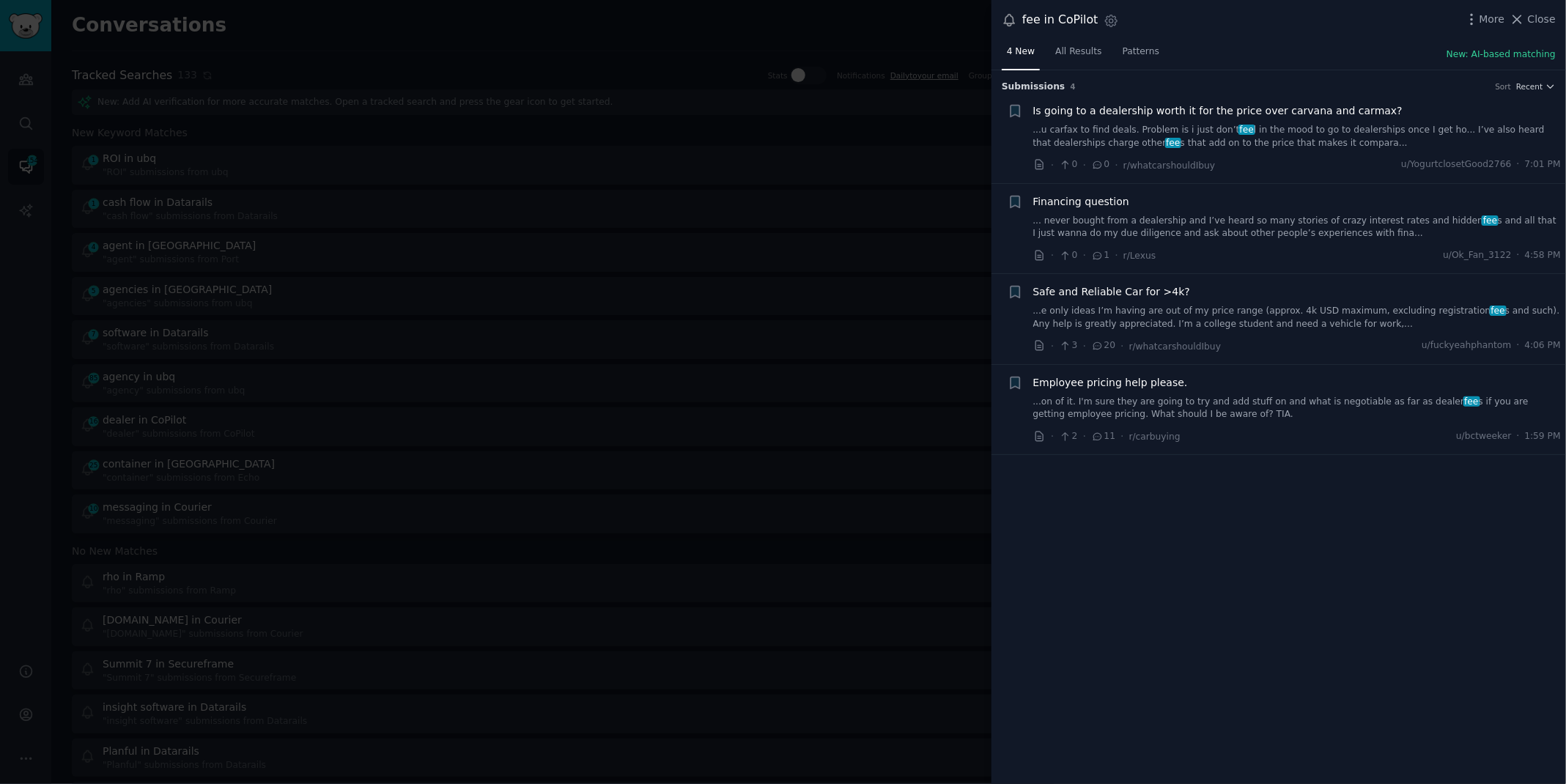
click at [1060, 131] on link "...u carfax to find deals. Problem is i just don’t fee l in the mood to go to d…" at bounding box center [1297, 136] width 528 height 26
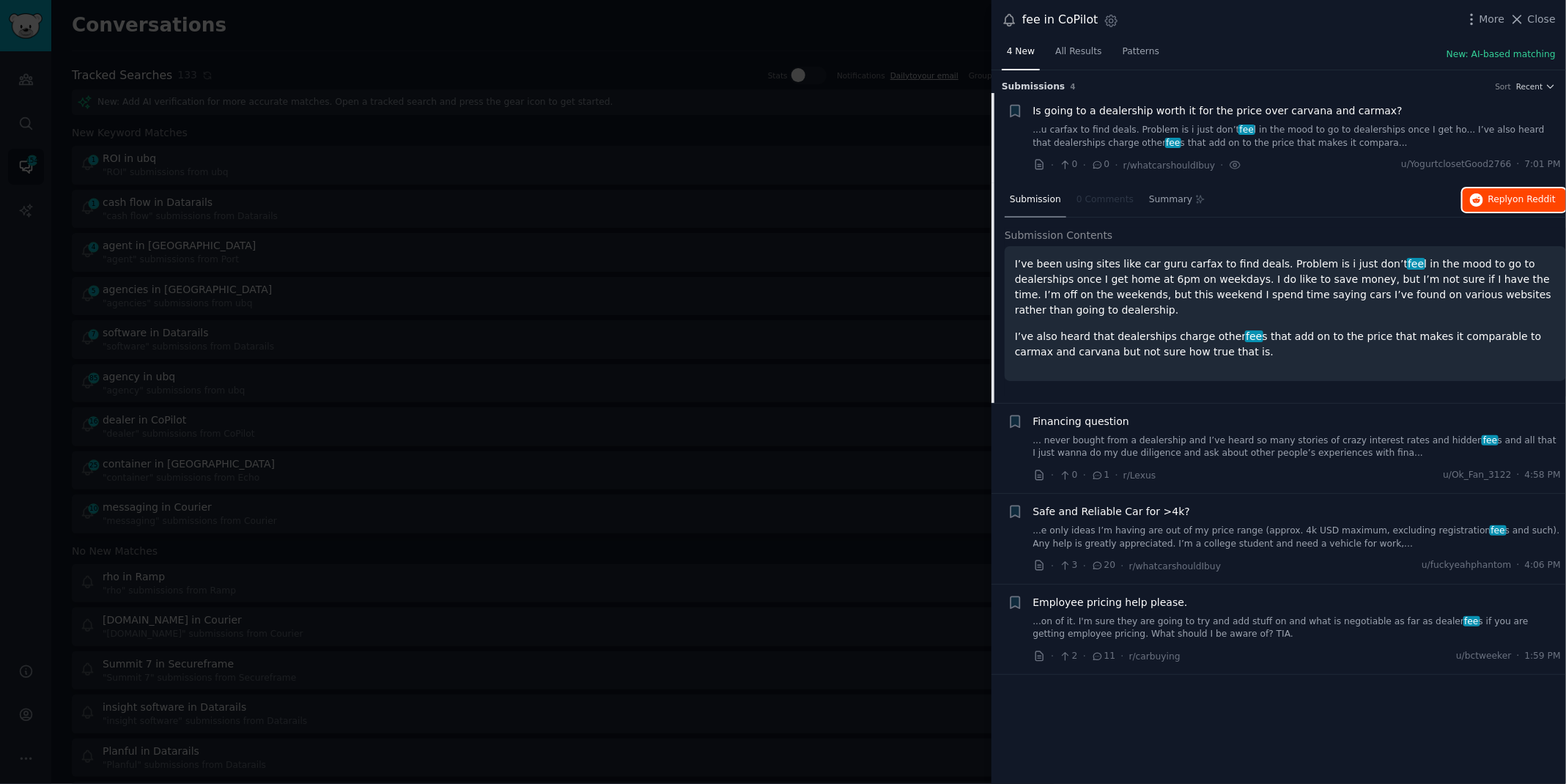
click at [1516, 200] on span "on Reddit" at bounding box center [1534, 200] width 43 height 10
click at [436, 43] on div at bounding box center [783, 392] width 1566 height 784
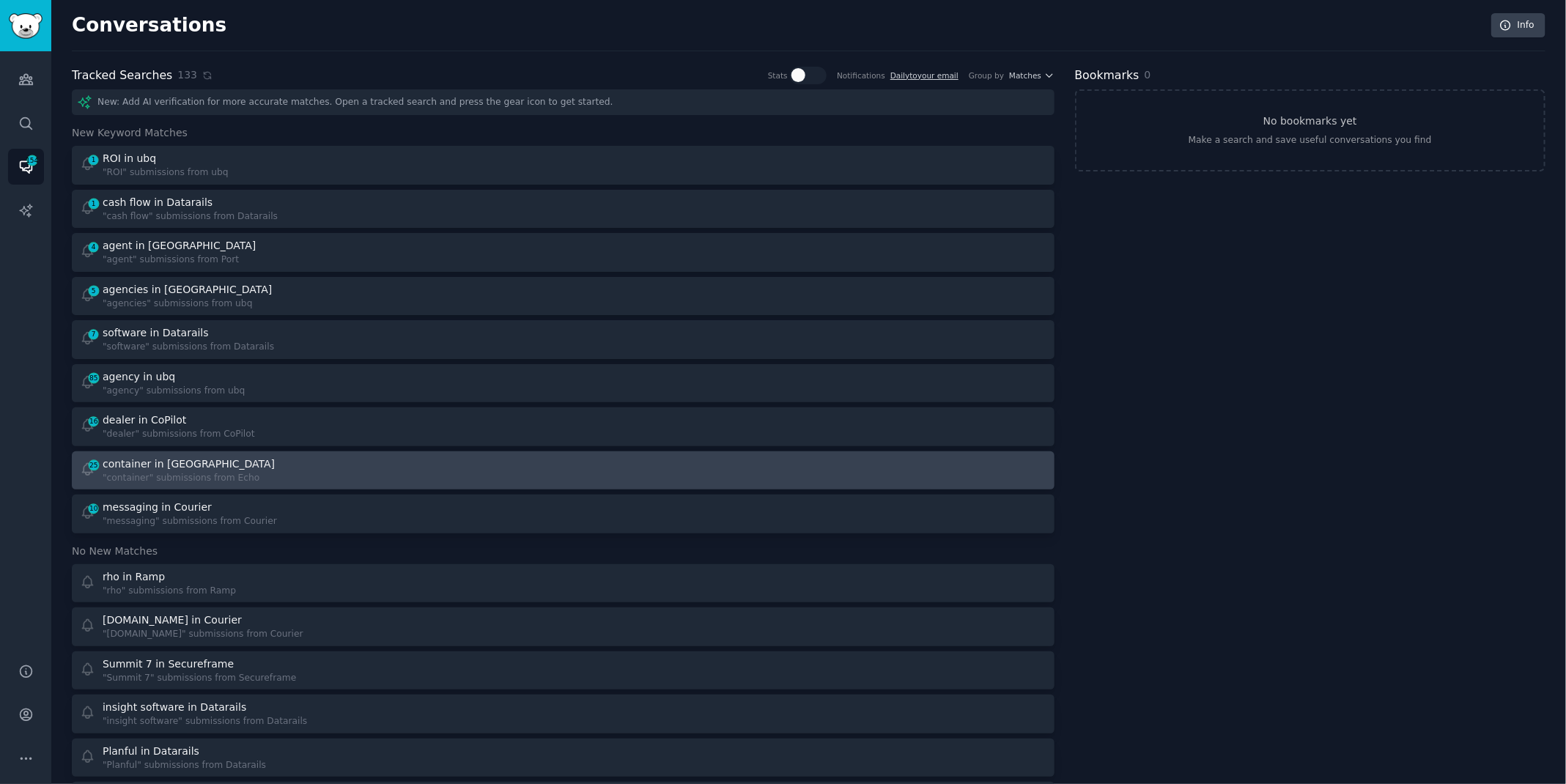
click at [183, 458] on div "container in [GEOGRAPHIC_DATA]" at bounding box center [189, 464] width 172 height 15
